Goal: Task Accomplishment & Management: Complete application form

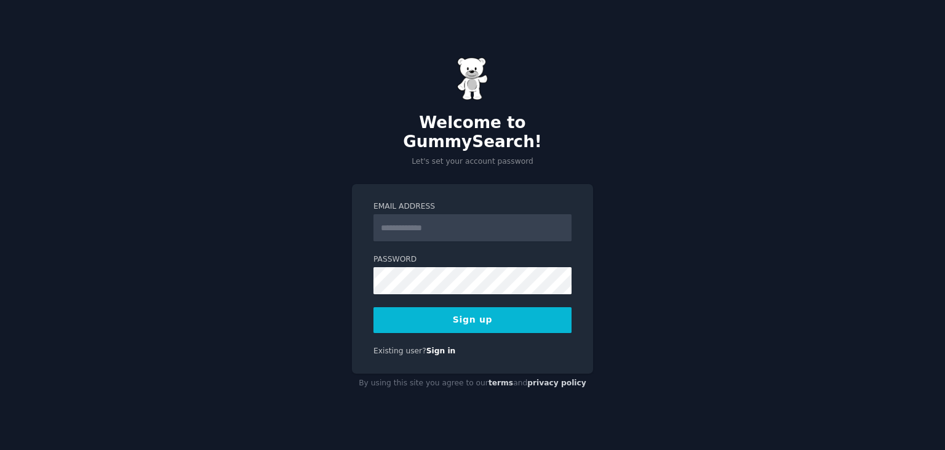
click at [263, 198] on div "Welcome to GummySearch! Let's set your account password Email Address Password …" at bounding box center [472, 225] width 945 height 450
click at [398, 223] on input "Email Address" at bounding box center [473, 227] width 198 height 27
type input "**********"
click at [374, 307] on button "Sign up" at bounding box center [473, 320] width 198 height 26
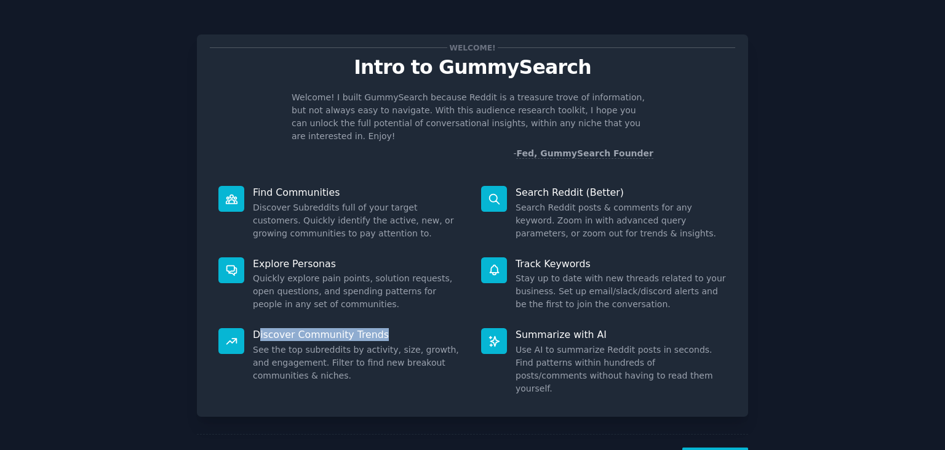
drag, startPoint x: 264, startPoint y: 319, endPoint x: 439, endPoint y: 276, distance: 180.6
click at [388, 328] on p "Discover Community Trends" at bounding box center [358, 334] width 211 height 13
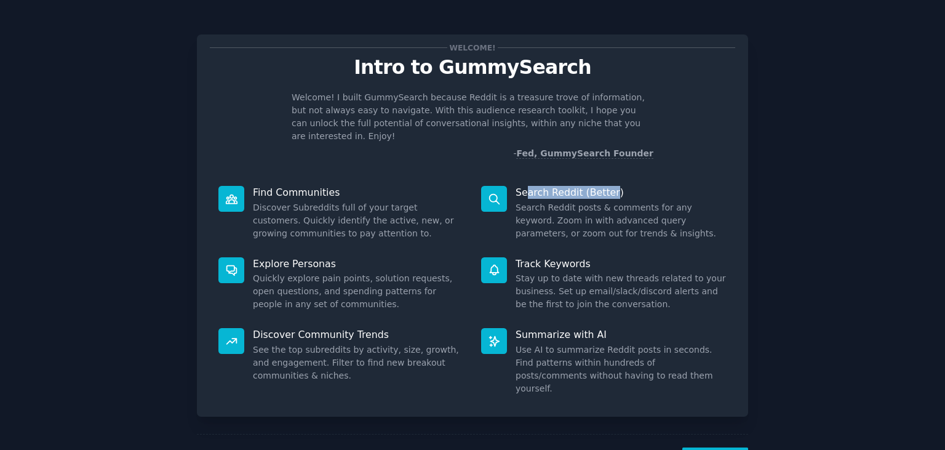
drag, startPoint x: 529, startPoint y: 175, endPoint x: 614, endPoint y: 177, distance: 85.0
click at [611, 186] on p "Search Reddit (Better)" at bounding box center [621, 192] width 211 height 13
drag, startPoint x: 536, startPoint y: 255, endPoint x: 590, endPoint y: 249, distance: 54.5
click at [589, 257] on p "Track Keywords" at bounding box center [621, 263] width 211 height 13
drag, startPoint x: 542, startPoint y: 326, endPoint x: 652, endPoint y: 330, distance: 110.3
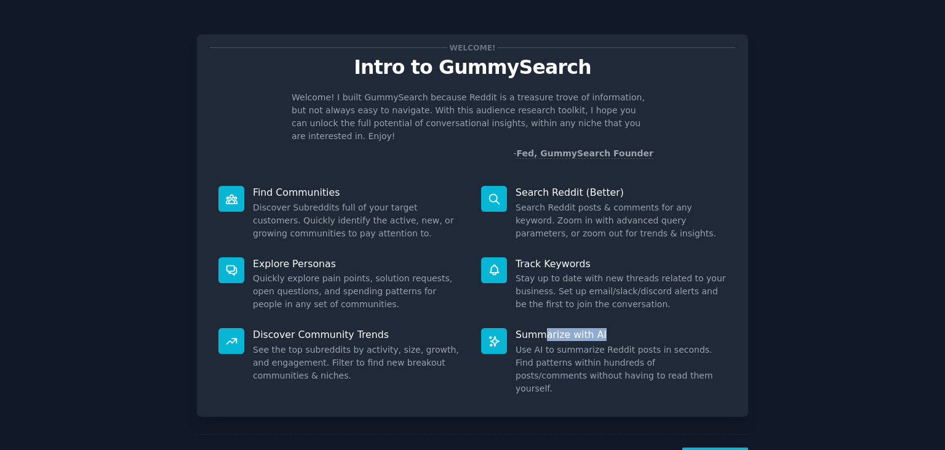
click at [629, 328] on p "Summarize with AI" at bounding box center [621, 334] width 211 height 13
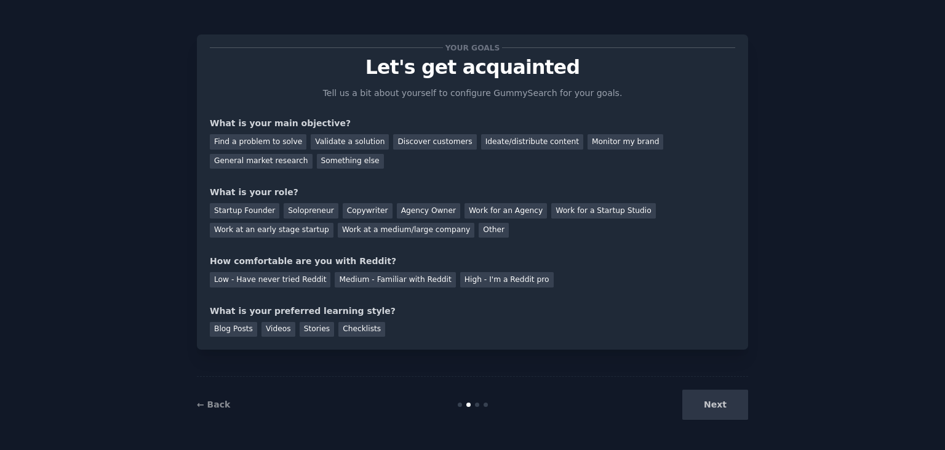
click at [745, 408] on div "Next" at bounding box center [656, 405] width 184 height 30
click at [244, 143] on div "Find a problem to solve" at bounding box center [258, 141] width 97 height 15
click at [313, 154] on div "General market research" at bounding box center [261, 161] width 103 height 15
click at [273, 134] on div "Find a problem to solve Validate a solution Discover customers Ideate/distribut…" at bounding box center [473, 149] width 526 height 39
click at [338, 226] on div "Work at a medium/large company" at bounding box center [406, 230] width 137 height 15
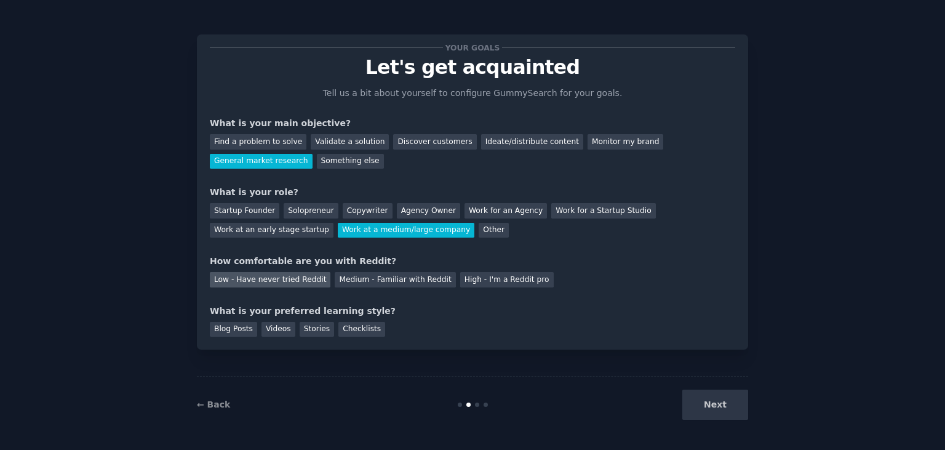
click at [295, 275] on div "Low - Have never tried Reddit" at bounding box center [270, 279] width 121 height 15
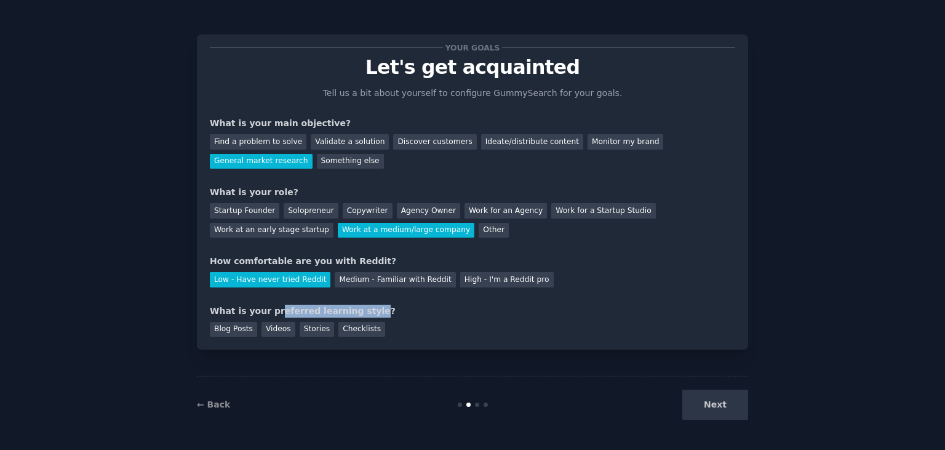
drag, startPoint x: 351, startPoint y: 312, endPoint x: 268, endPoint y: 309, distance: 83.2
click at [268, 309] on div "What is your preferred learning style?" at bounding box center [473, 311] width 526 height 13
click at [441, 312] on div "What is your preferred learning style?" at bounding box center [473, 311] width 526 height 13
click at [311, 331] on div "Stories" at bounding box center [317, 329] width 34 height 15
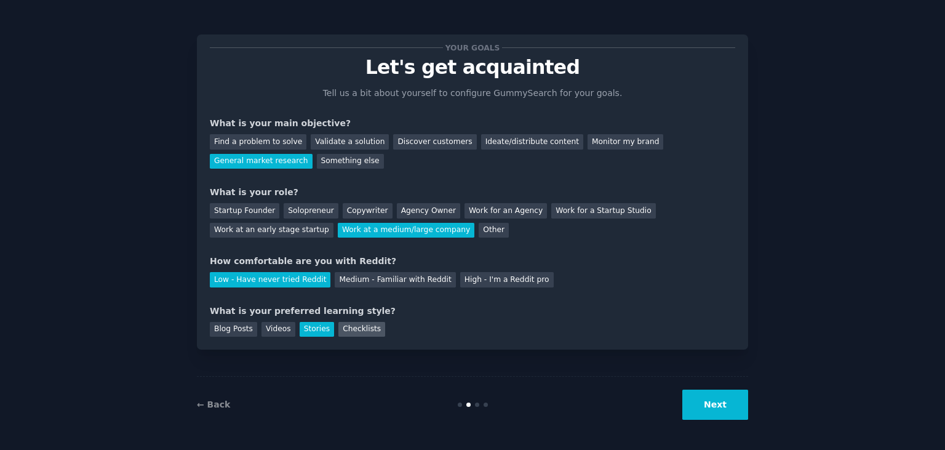
click at [339, 328] on div "Checklists" at bounding box center [362, 329] width 47 height 15
click at [723, 408] on button "Next" at bounding box center [716, 405] width 66 height 30
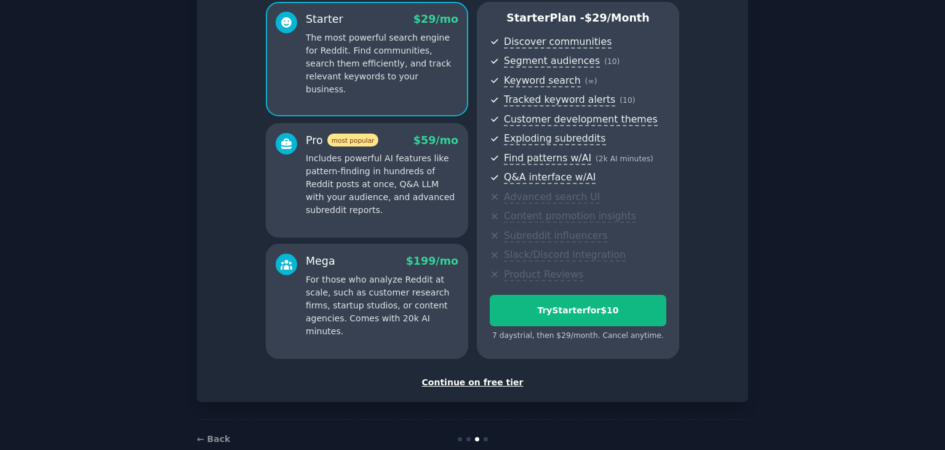
scroll to position [133, 0]
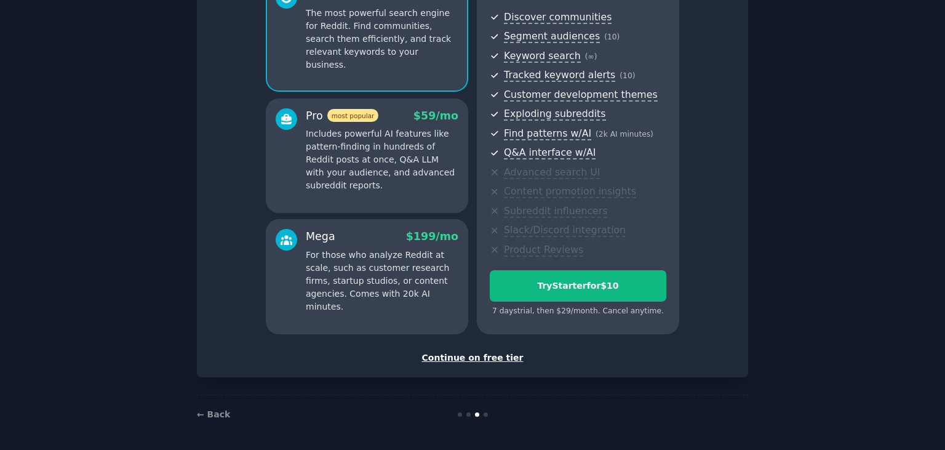
drag, startPoint x: 136, startPoint y: 145, endPoint x: 143, endPoint y: 174, distance: 29.3
click at [486, 361] on div "Continue on free tier" at bounding box center [473, 357] width 526 height 13
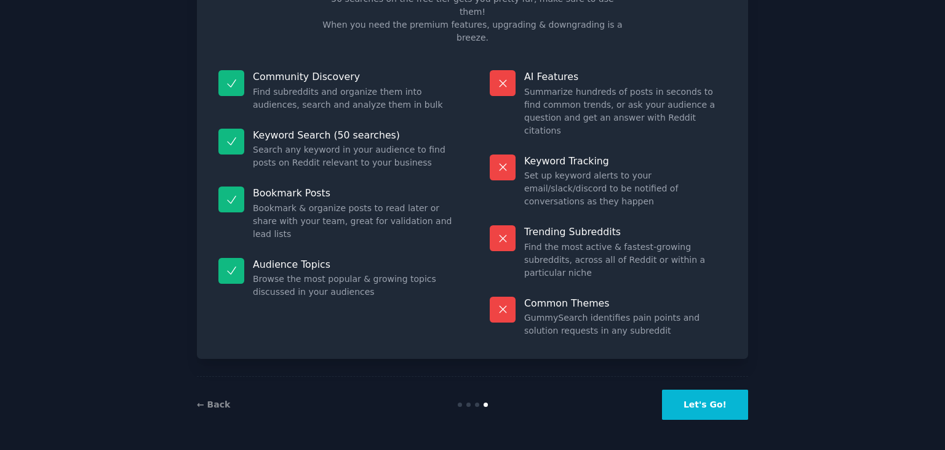
scroll to position [29, 0]
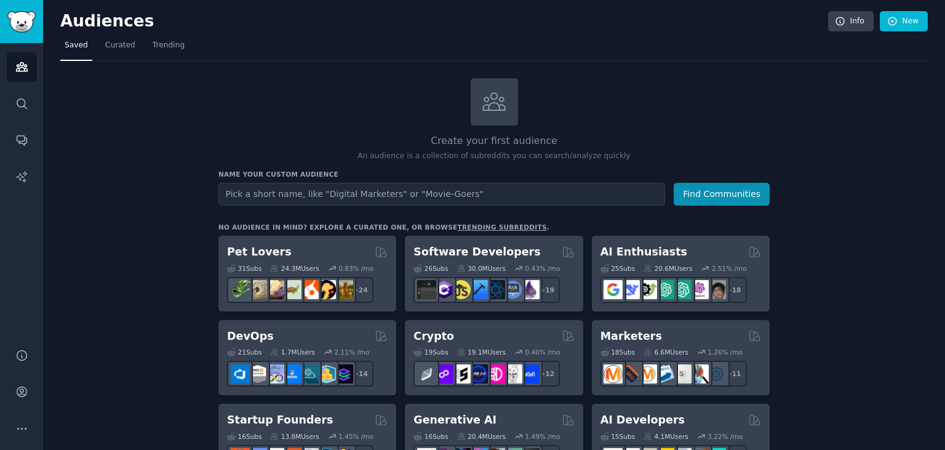
click at [264, 196] on input "text" at bounding box center [442, 194] width 447 height 23
type input "UI UX design"
click at [674, 183] on button "Find Communities" at bounding box center [722, 194] width 96 height 23
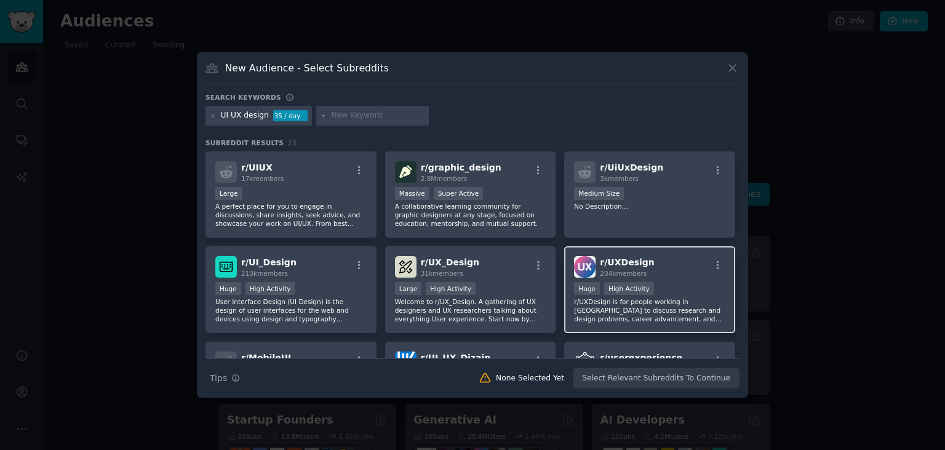
click at [661, 272] on div "r/ UXDesign 204k members" at bounding box center [649, 267] width 151 height 22
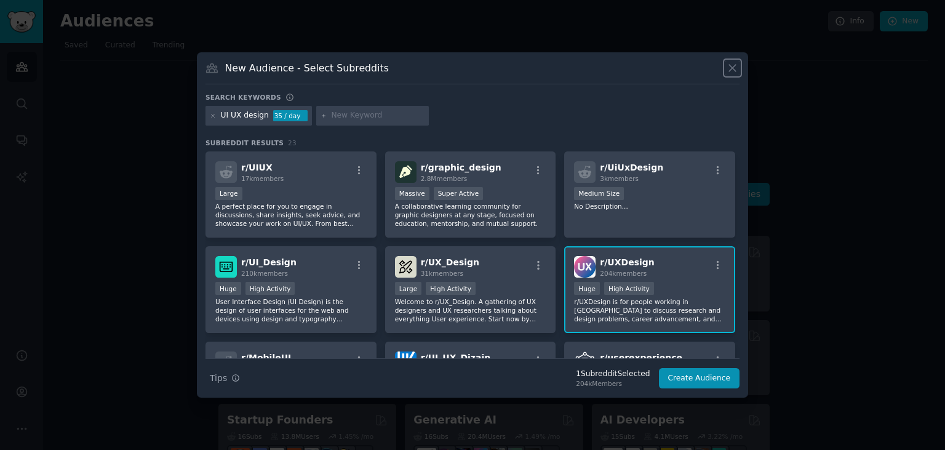
drag, startPoint x: 734, startPoint y: 66, endPoint x: 725, endPoint y: 70, distance: 9.6
click at [733, 66] on icon at bounding box center [732, 68] width 13 height 13
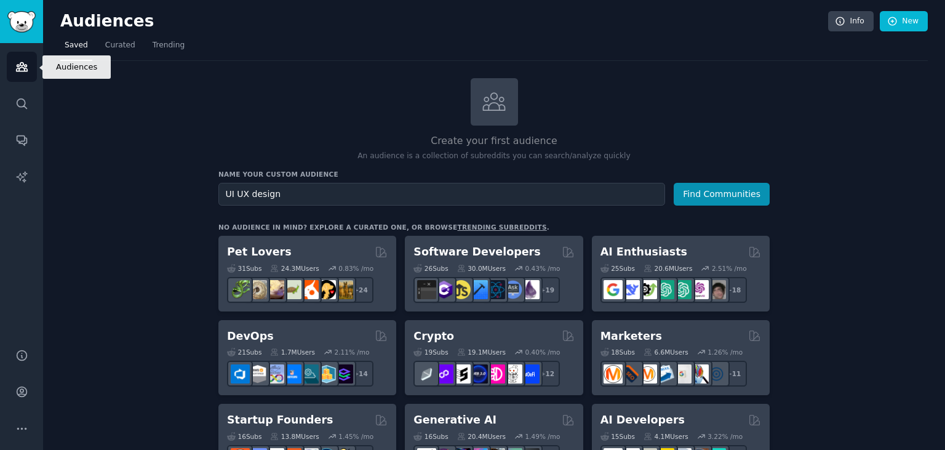
click at [13, 63] on link "Audiences" at bounding box center [22, 67] width 30 height 30
click at [110, 41] on span "Curated" at bounding box center [120, 45] width 30 height 11
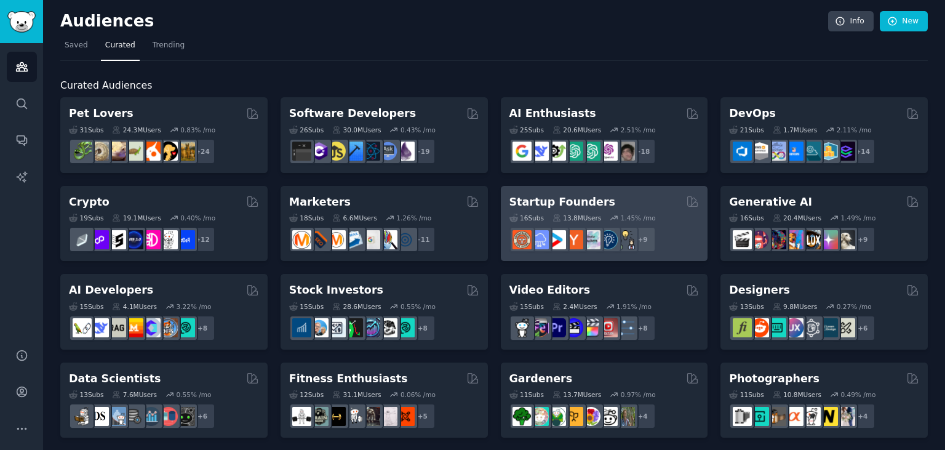
click at [670, 199] on div "Startup Founders" at bounding box center [605, 202] width 190 height 15
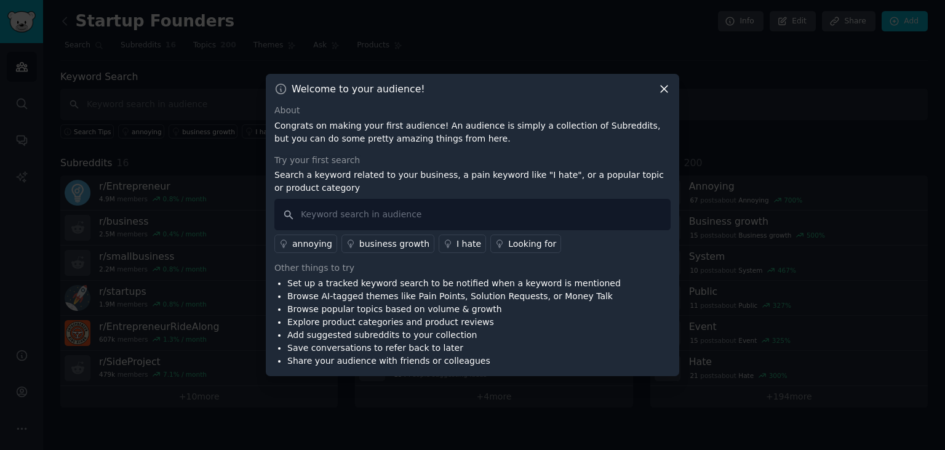
click at [661, 89] on icon at bounding box center [664, 88] width 13 height 13
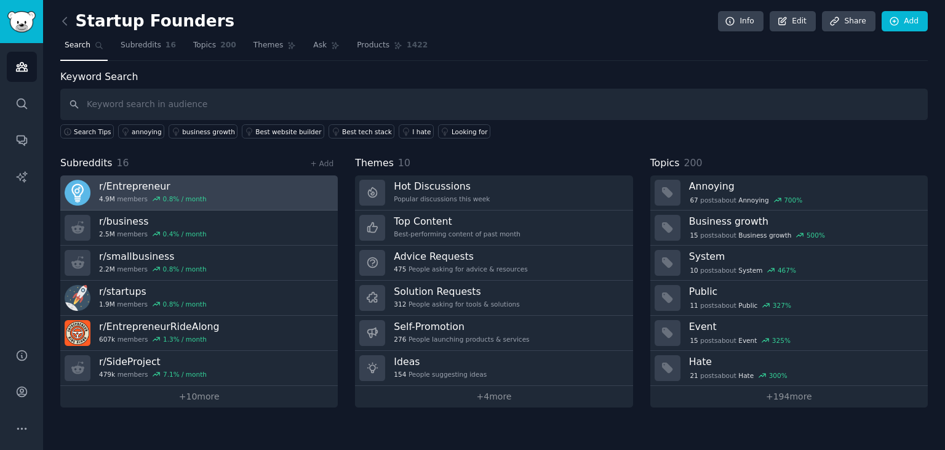
click at [283, 190] on link "r/ Entrepreneur 4.9M members 0.8 % / month" at bounding box center [199, 192] width 278 height 35
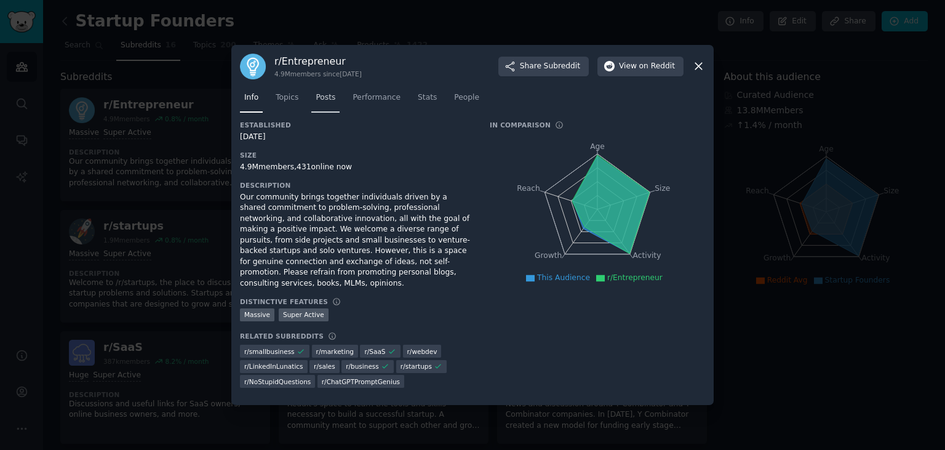
click at [313, 111] on link "Posts" at bounding box center [325, 100] width 28 height 25
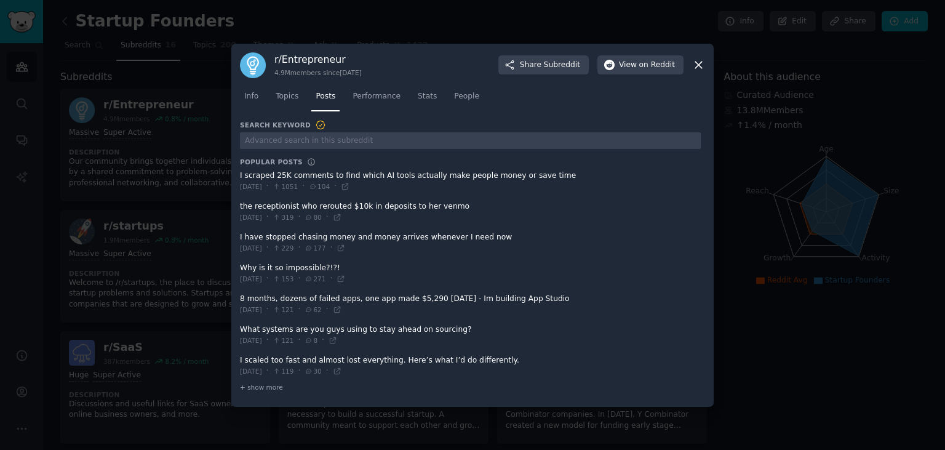
drag, startPoint x: 261, startPoint y: 178, endPoint x: 435, endPoint y: 212, distance: 177.5
click at [378, 187] on span at bounding box center [470, 181] width 461 height 30
drag, startPoint x: 639, startPoint y: 250, endPoint x: 649, endPoint y: 250, distance: 9.8
click at [649, 250] on span at bounding box center [470, 243] width 461 height 30
click at [696, 62] on icon at bounding box center [698, 64] width 13 height 13
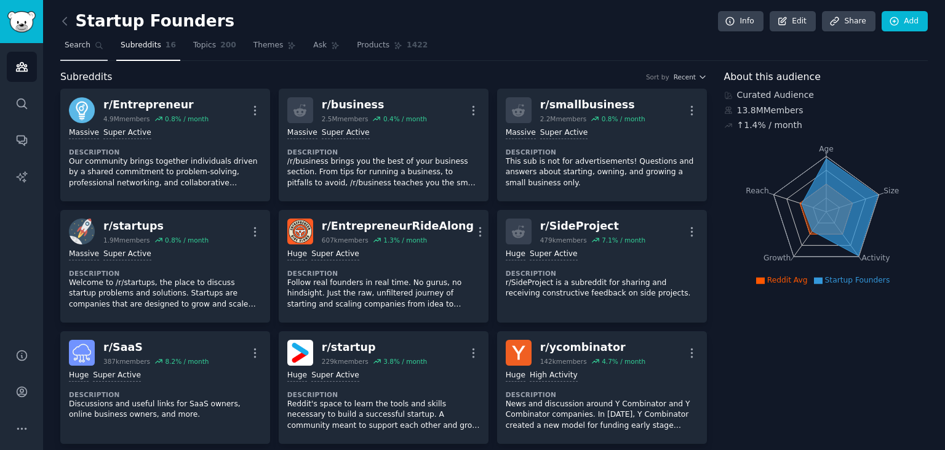
click at [85, 50] on span "Search" at bounding box center [78, 45] width 26 height 11
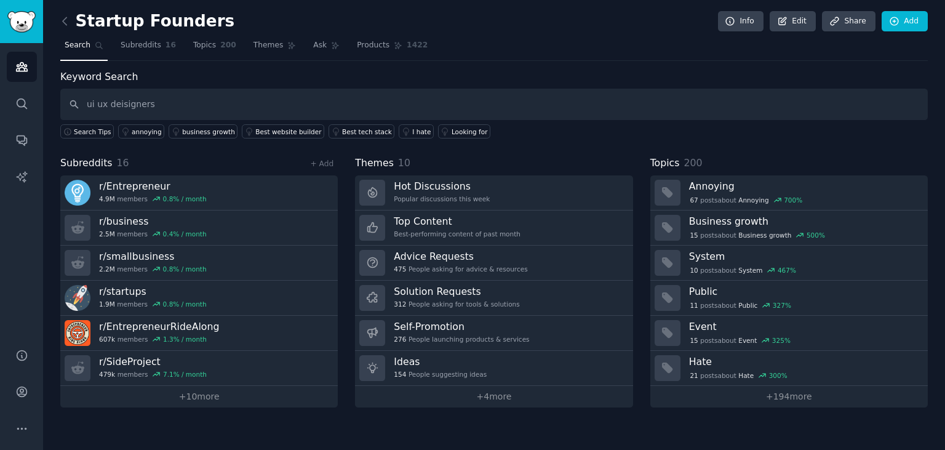
type input "ui ux deisigners"
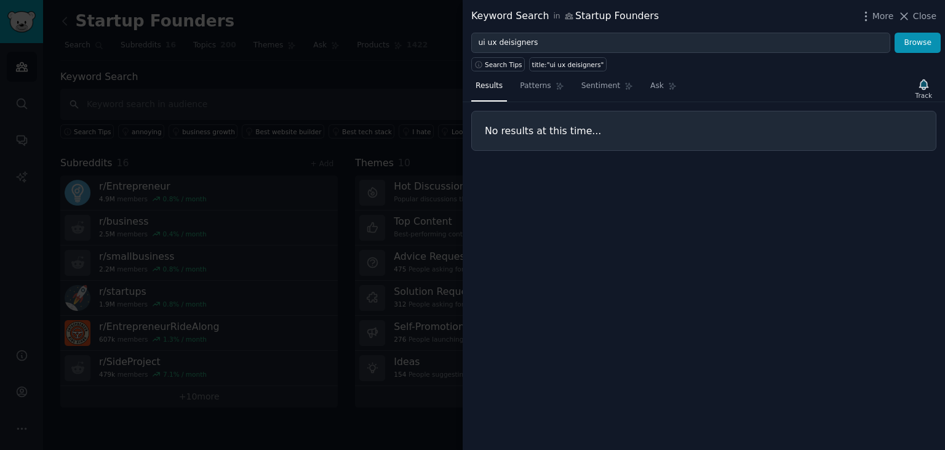
click at [121, 97] on div at bounding box center [472, 225] width 945 height 450
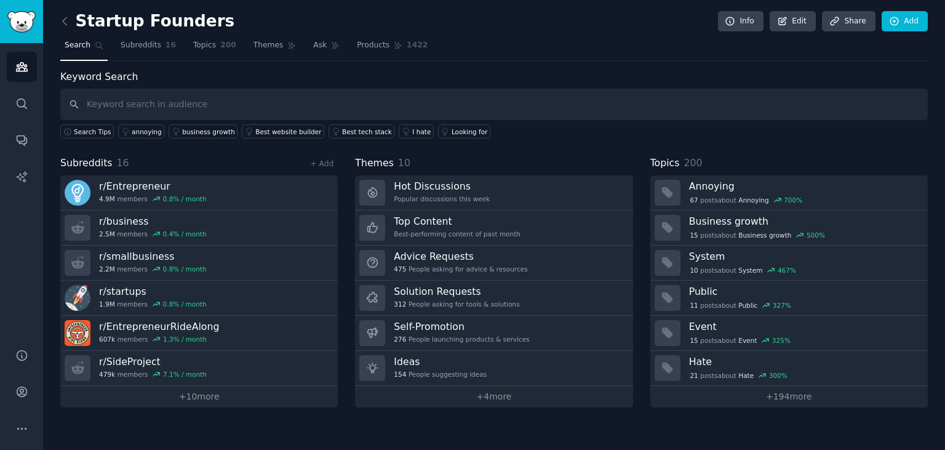
click at [17, 121] on div "Audiences Search Conversations AI Reports" at bounding box center [21, 188] width 43 height 291
click at [22, 106] on icon "Sidebar" at bounding box center [22, 103] width 10 height 10
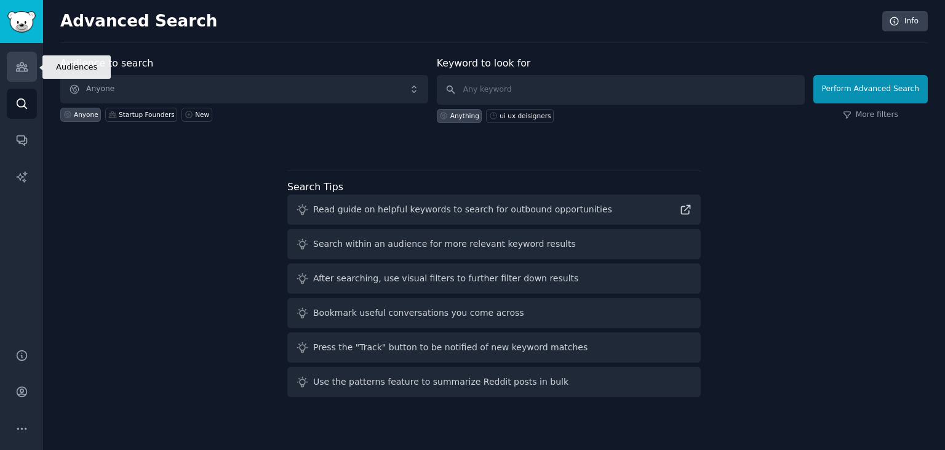
click at [16, 65] on icon "Sidebar" at bounding box center [21, 66] width 13 height 13
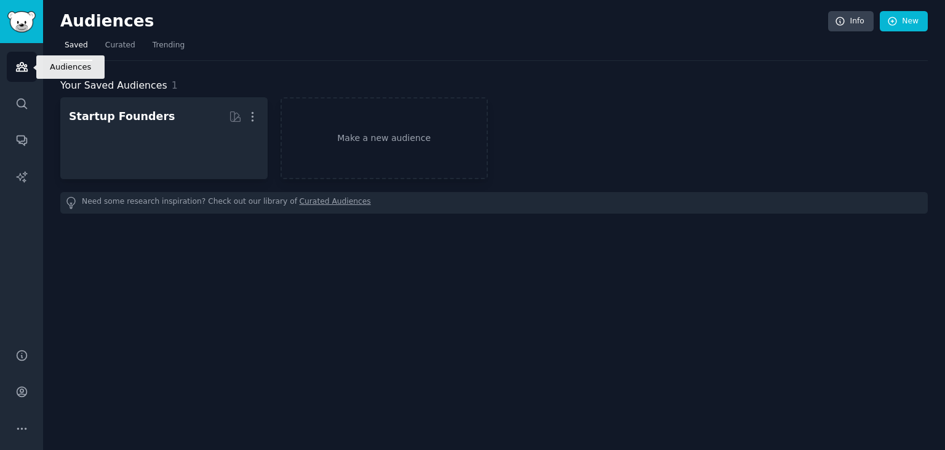
click at [16, 65] on icon "Sidebar" at bounding box center [21, 66] width 13 height 13
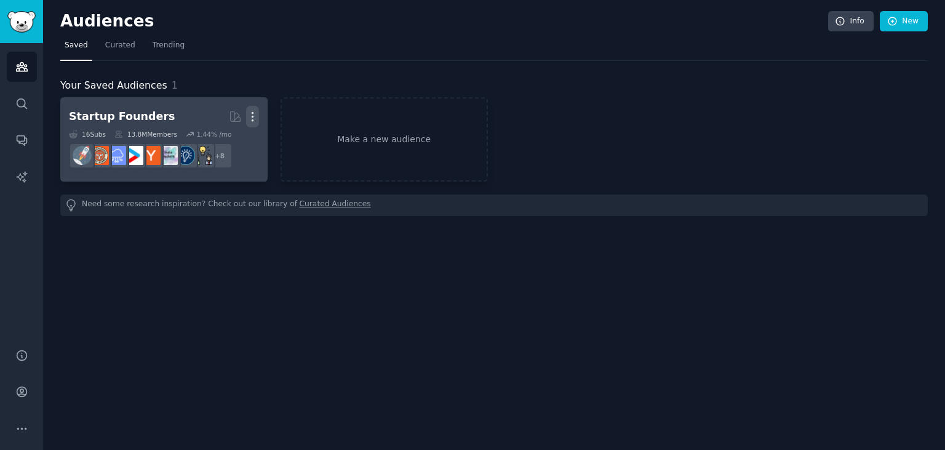
click at [252, 114] on icon "button" at bounding box center [252, 116] width 13 height 13
click at [201, 146] on icon at bounding box center [194, 142] width 13 height 13
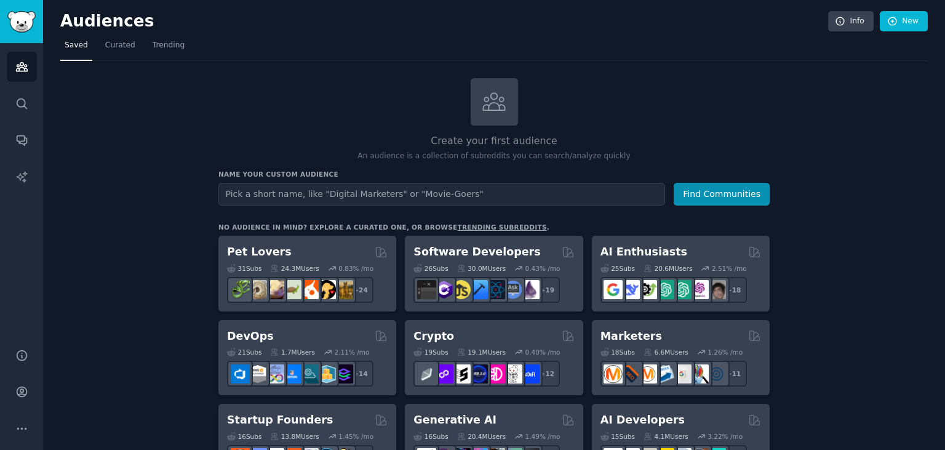
click at [412, 193] on input "text" at bounding box center [442, 194] width 447 height 23
type input "ui ux designers"
click at [674, 183] on button "Find Communities" at bounding box center [722, 194] width 96 height 23
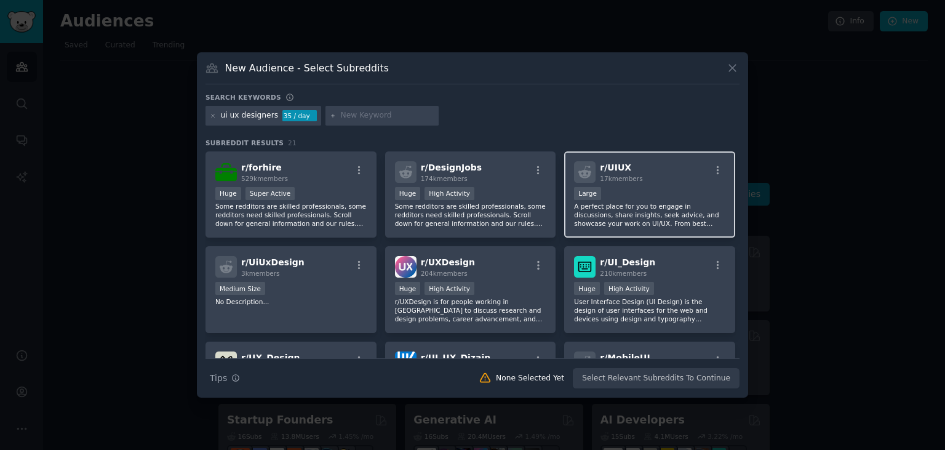
click at [681, 185] on div "r/ UIUX 17k members Large A perfect place for you to engage in discussions, sha…" at bounding box center [649, 194] width 171 height 87
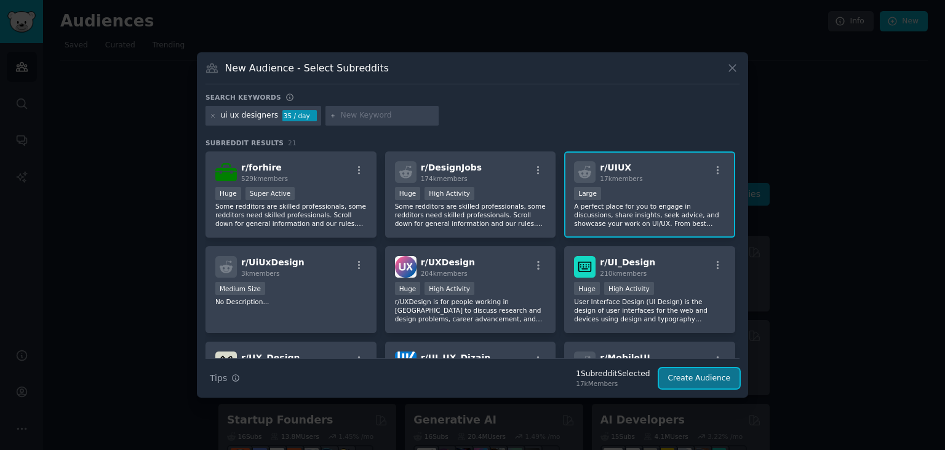
click at [703, 376] on button "Create Audience" at bounding box center [699, 378] width 81 height 21
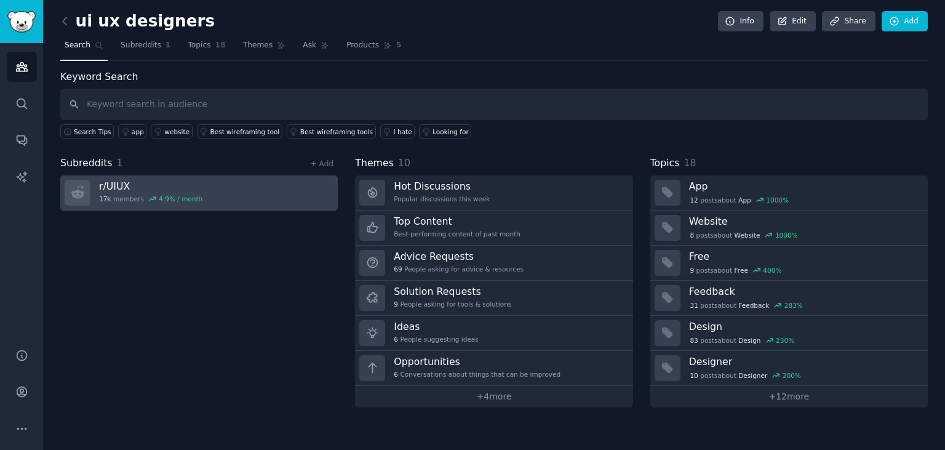
click at [257, 189] on link "r/ UIUX 17k members 4.9 % / month" at bounding box center [199, 192] width 278 height 35
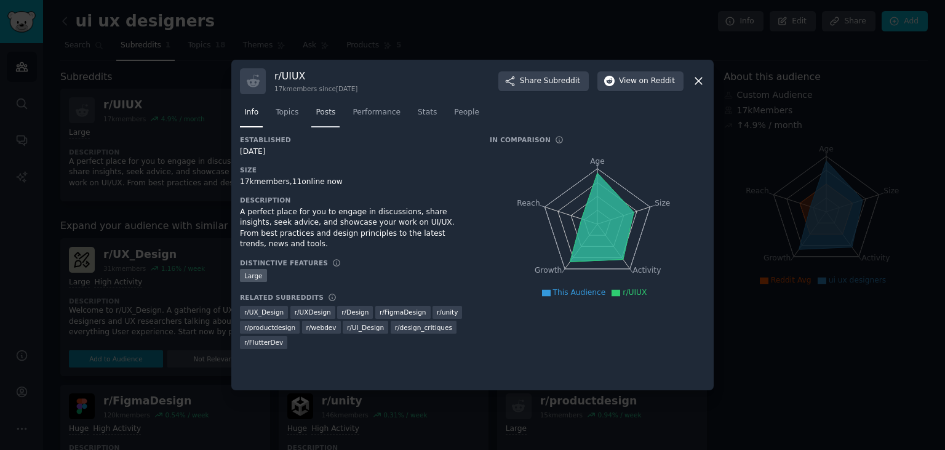
click at [332, 111] on link "Posts" at bounding box center [325, 115] width 28 height 25
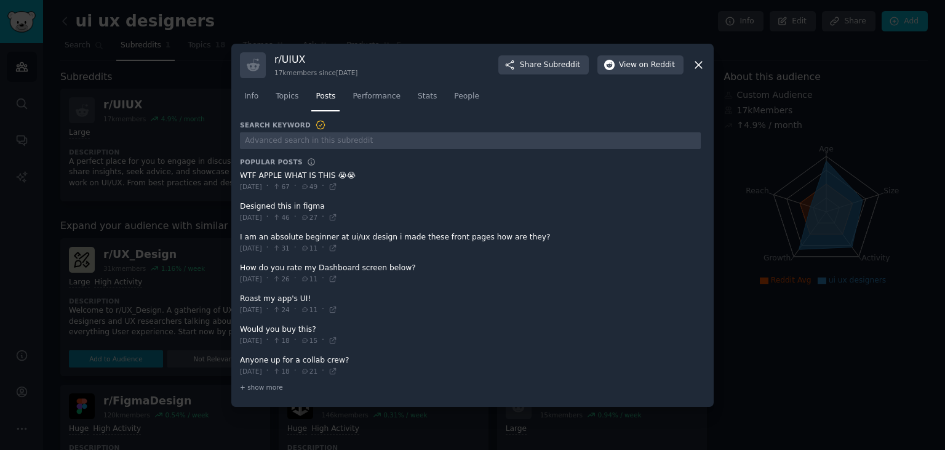
click at [252, 190] on span "Tue 6/10/2025" at bounding box center [251, 186] width 22 height 9
click at [252, 174] on span at bounding box center [470, 181] width 461 height 30
drag, startPoint x: 246, startPoint y: 176, endPoint x: 331, endPoint y: 172, distance: 84.4
click at [331, 172] on span at bounding box center [470, 181] width 461 height 30
drag, startPoint x: 265, startPoint y: 205, endPoint x: 314, endPoint y: 203, distance: 49.3
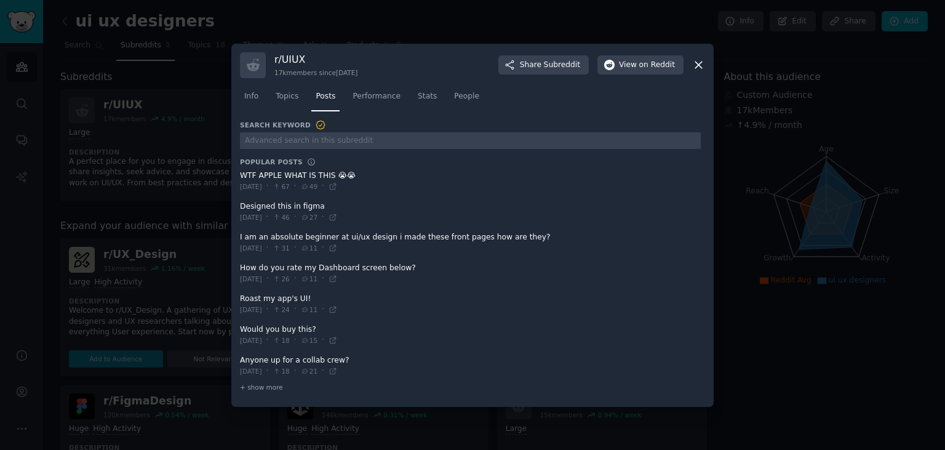
click at [314, 203] on span at bounding box center [470, 212] width 461 height 30
drag, startPoint x: 263, startPoint y: 179, endPoint x: 333, endPoint y: 176, distance: 69.6
click at [333, 176] on span at bounding box center [470, 181] width 461 height 30
click at [692, 63] on div "r/ UIUX 17k members since 03/03/2010 Share Subreddit View on Reddit" at bounding box center [472, 65] width 465 height 26
click at [702, 65] on icon at bounding box center [698, 64] width 13 height 13
